Goal: Task Accomplishment & Management: Use online tool/utility

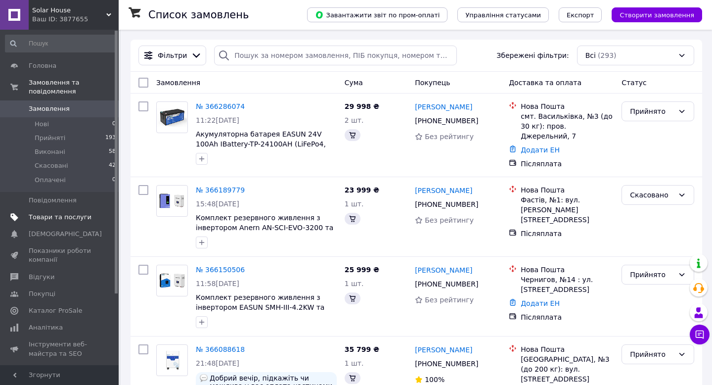
click at [65, 220] on span "Товари та послуги" at bounding box center [60, 217] width 63 height 9
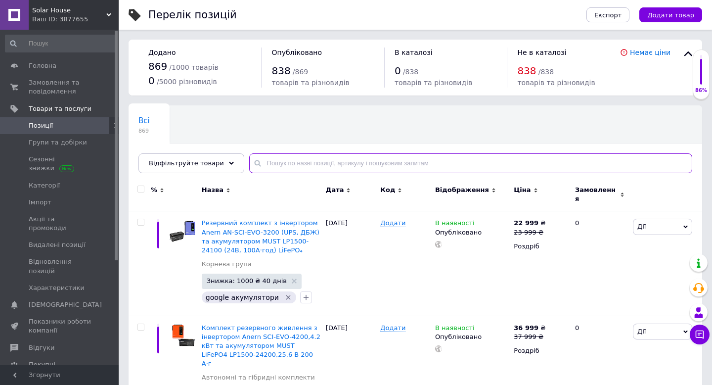
click at [295, 163] on input "text" at bounding box center [470, 163] width 443 height 20
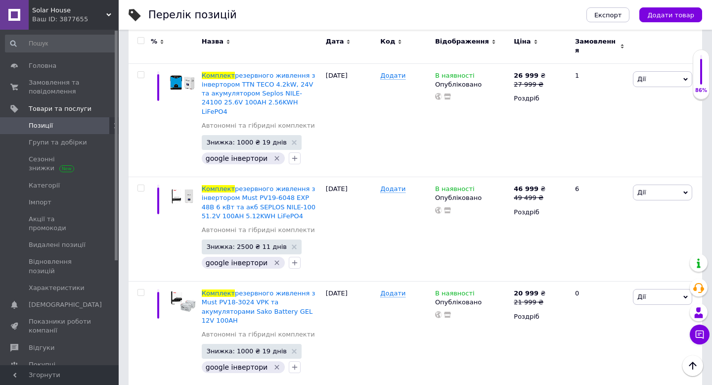
scroll to position [10321, 0]
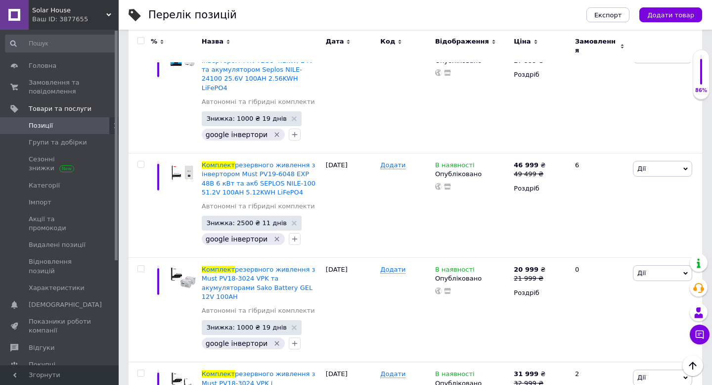
type input "комплект"
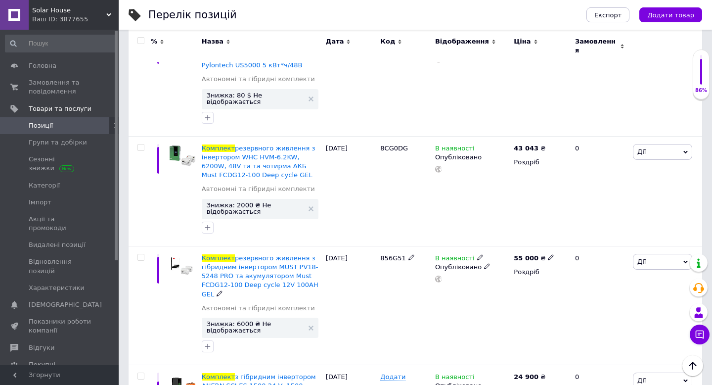
scroll to position [2451, 0]
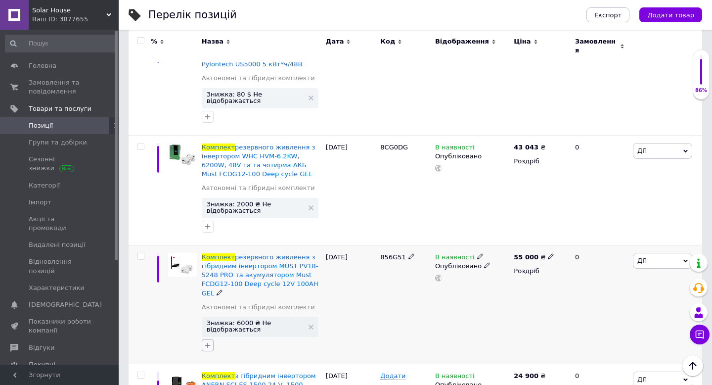
click at [208, 341] on icon "button" at bounding box center [208, 345] width 8 height 8
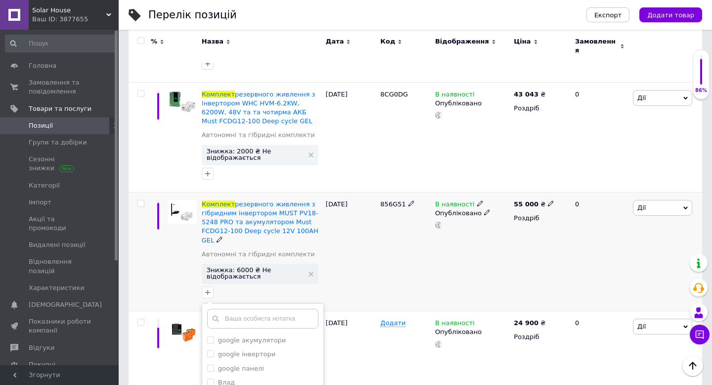
scroll to position [2525, 0]
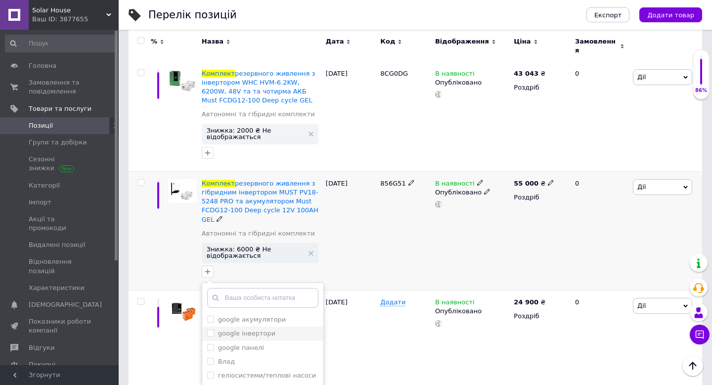
click at [274, 329] on div "google інвертори" at bounding box center [262, 333] width 111 height 9
checkbox input "true"
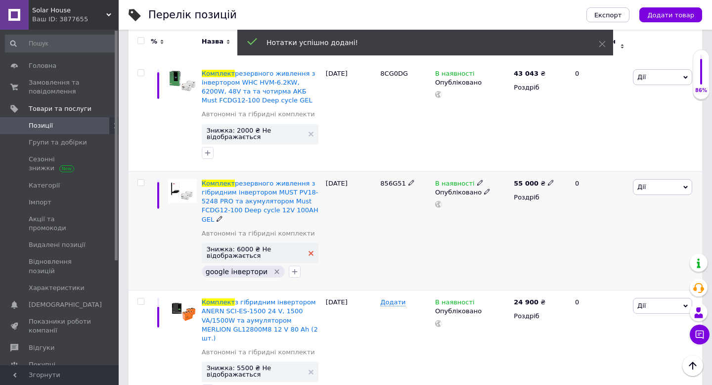
click at [311, 251] on use at bounding box center [311, 253] width 5 height 5
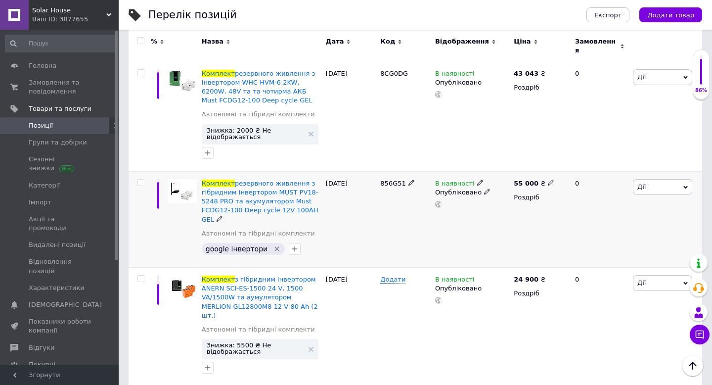
click at [549, 179] on icon at bounding box center [551, 182] width 6 height 6
click at [572, 162] on input "55000" at bounding box center [598, 172] width 75 height 20
type input "46000"
click at [513, 171] on div "55 000 ₴ Ціна 46000 Валюта ₴ $ EUR CHF GBP ¥ PLN ₸ MDL HUF KGS CNY TRY KRW lei …" at bounding box center [540, 219] width 58 height 96
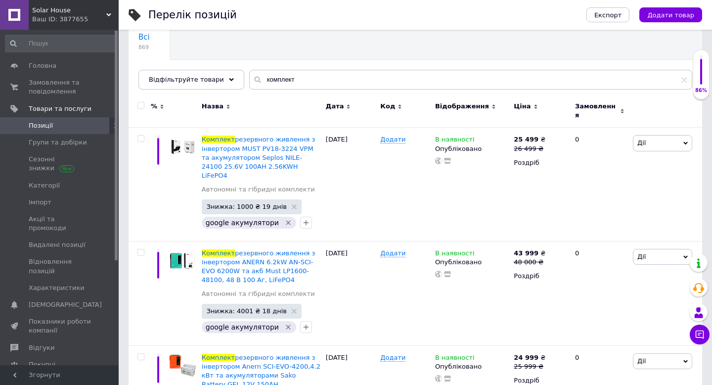
scroll to position [85, 0]
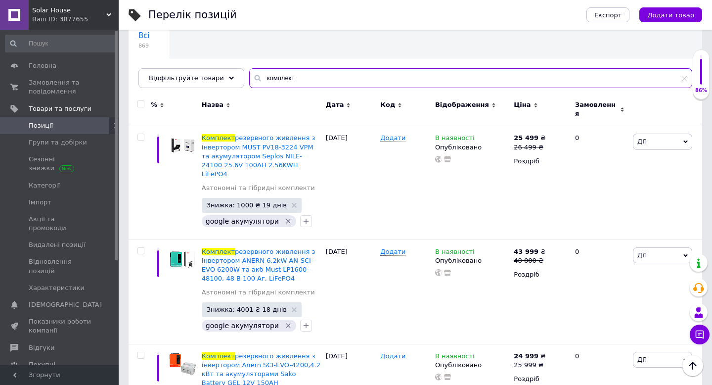
drag, startPoint x: 302, startPoint y: 80, endPoint x: 164, endPoint y: 65, distance: 139.3
click at [167, 67] on div "Всі 869 Ok Відфільтровано... Зберегти Нічого не знайдено Можливо, помилка у сло…" at bounding box center [416, 54] width 574 height 68
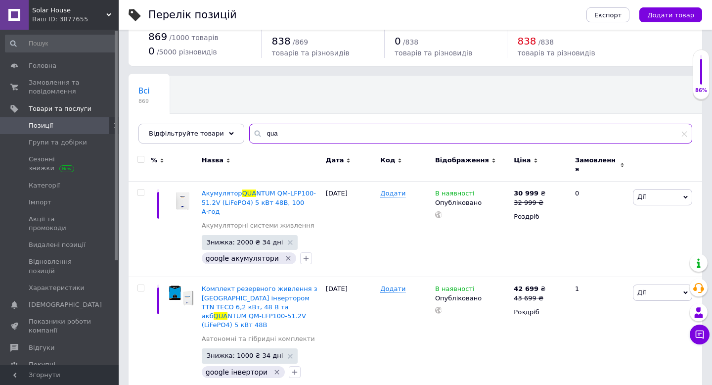
scroll to position [21, 0]
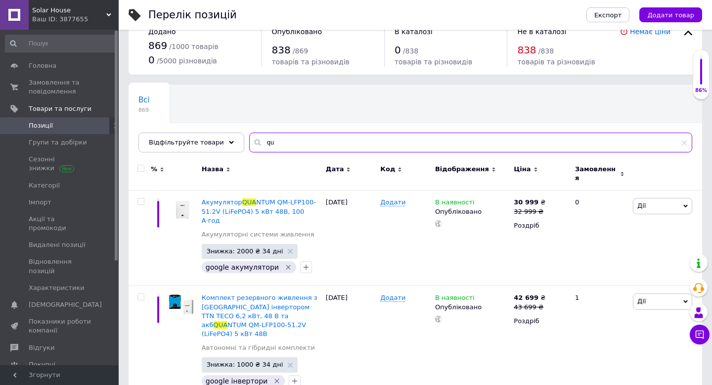
type input "q"
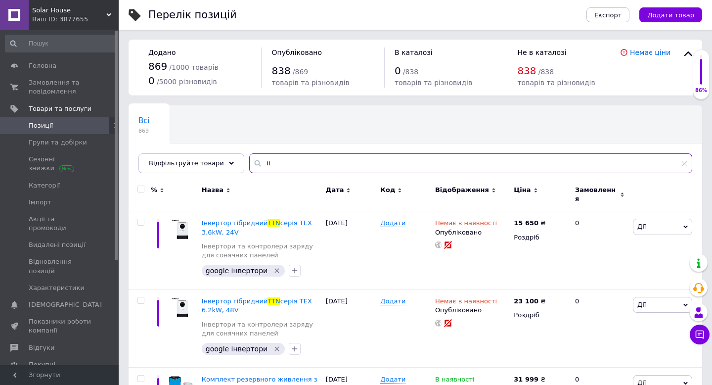
type input "t"
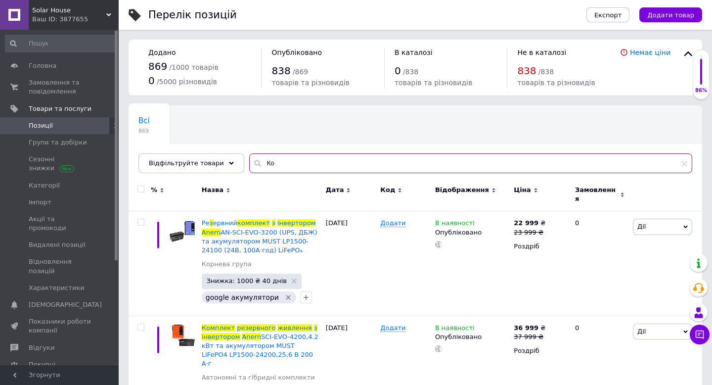
type input "[PERSON_NAME]"
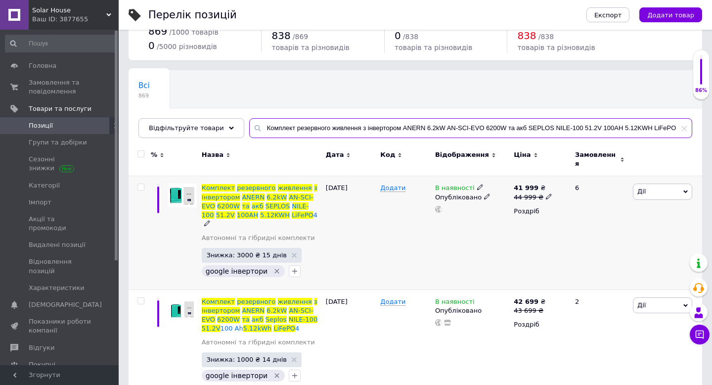
scroll to position [39, 0]
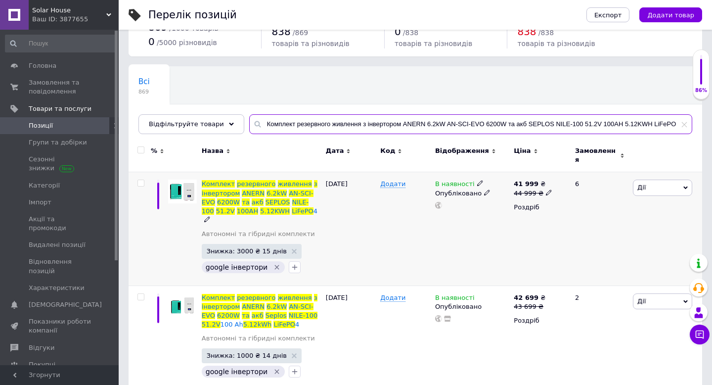
type input "Комплект резервного живлення з інвертором ANERN 6.2kW AN-SCI-EVO 6200W та акб S…"
click at [546, 189] on icon at bounding box center [549, 192] width 6 height 6
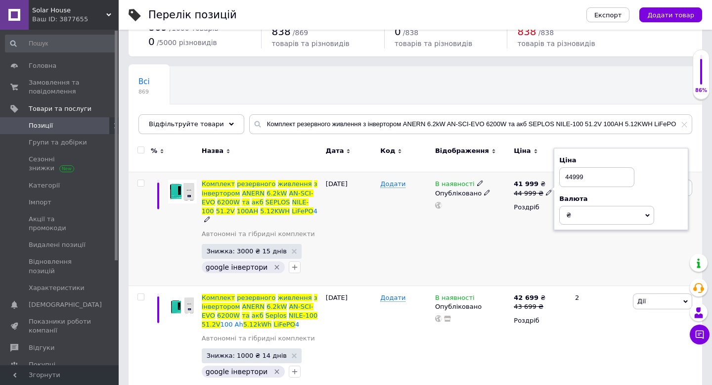
click at [576, 173] on input "44999" at bounding box center [596, 177] width 75 height 20
type input "45699"
click at [502, 249] on div "В наявності Опубліковано" at bounding box center [472, 228] width 79 height 113
